Goal: Use online tool/utility: Utilize a website feature to perform a specific function

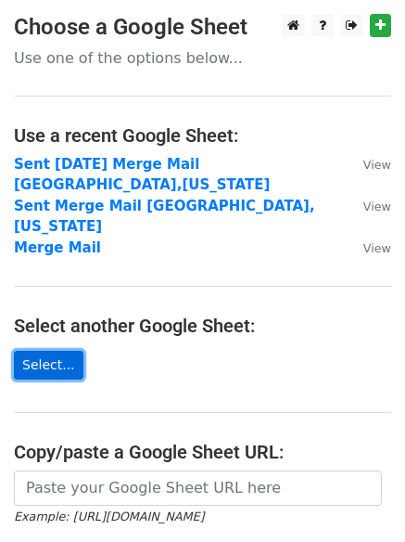
click at [43, 351] on link "Select..." at bounding box center [49, 365] width 70 height 29
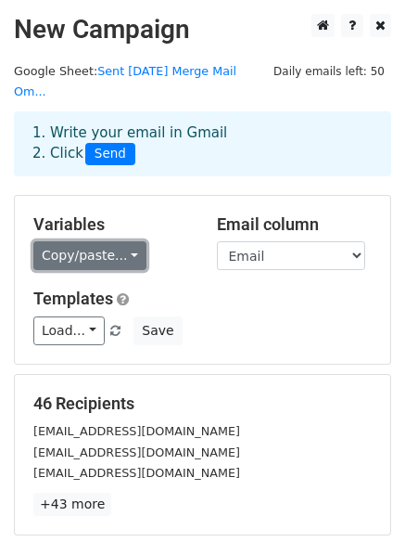
click at [102, 242] on link "Copy/paste..." at bounding box center [89, 255] width 113 height 29
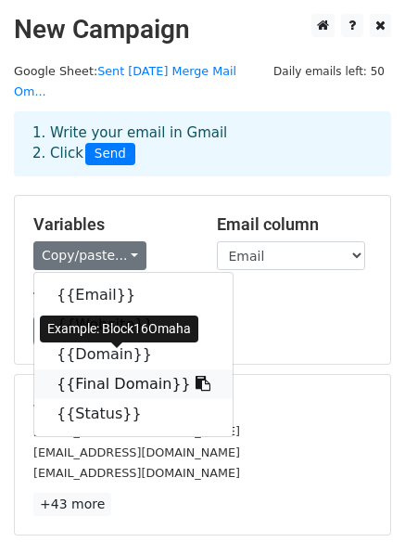
click at [196, 376] on icon at bounding box center [203, 383] width 15 height 15
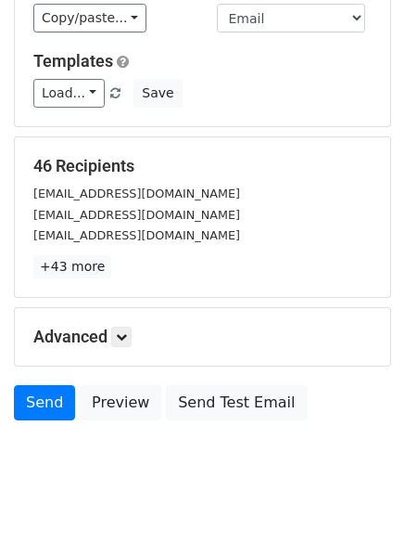
scroll to position [252, 0]
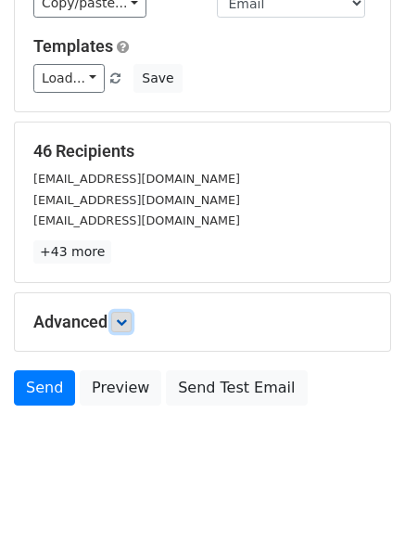
click at [132, 312] on link at bounding box center [121, 322] width 20 height 20
